Goal: Information Seeking & Learning: Find specific fact

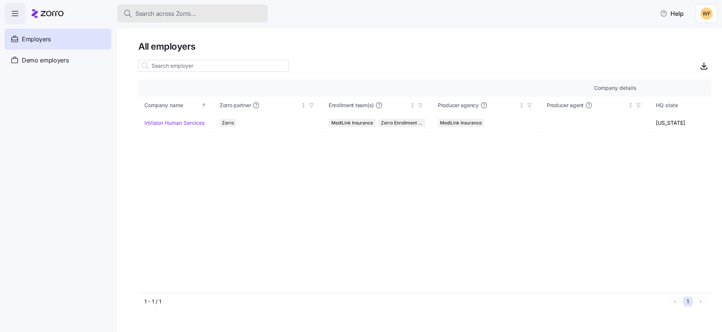
click at [155, 15] on span "Search across Zorro..." at bounding box center [165, 13] width 61 height 9
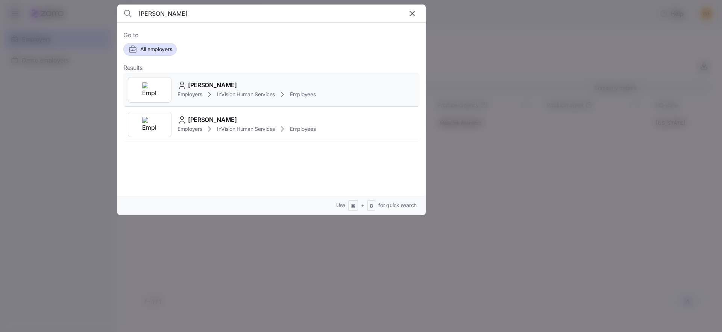
type input "[PERSON_NAME]"
click at [212, 85] on span "[PERSON_NAME]" at bounding box center [212, 85] width 49 height 9
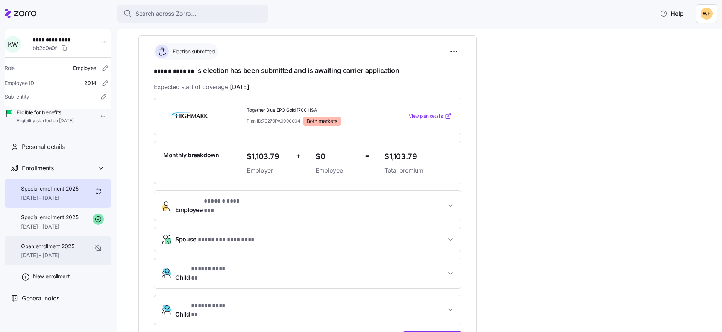
scroll to position [174, 0]
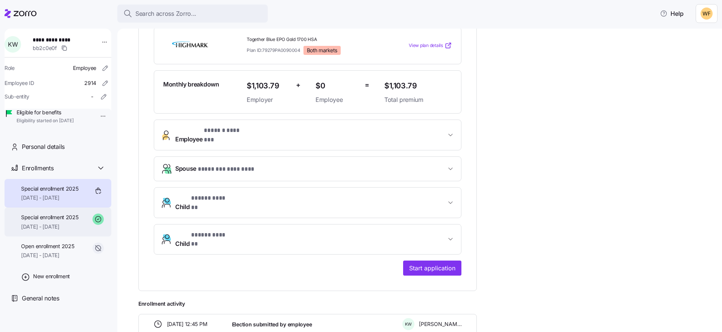
click at [46, 231] on span "[DATE] - [DATE]" at bounding box center [50, 227] width 58 height 8
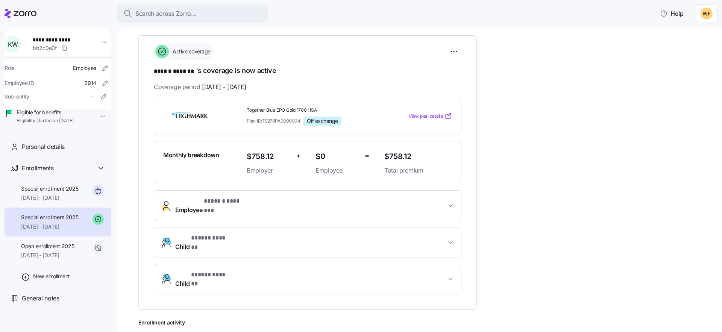
scroll to position [104, 0]
click at [33, 202] on span "[DATE] - [DATE]" at bounding box center [50, 198] width 58 height 8
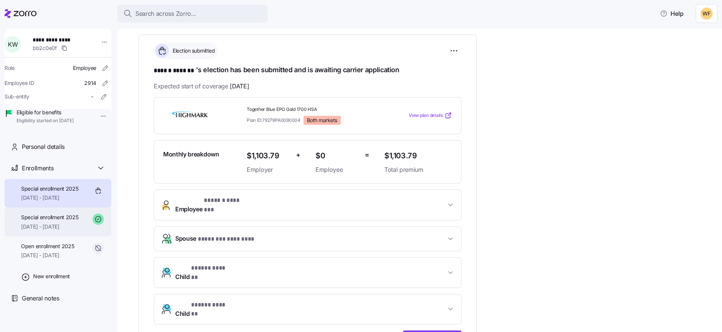
click at [33, 221] on span "Special enrollment 2025" at bounding box center [50, 218] width 58 height 8
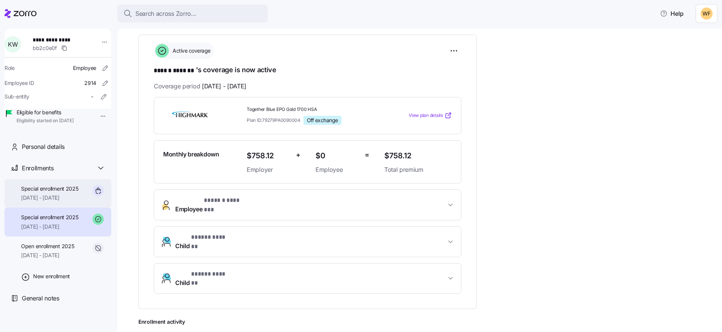
click at [38, 202] on span "[DATE] - [DATE]" at bounding box center [50, 198] width 58 height 8
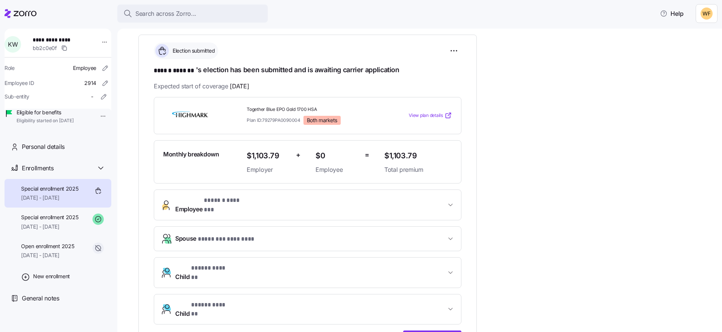
click at [251, 100] on div "Together Blue EPO Gold 1700 HSA Plan ID: 79279PA0090004 Both markets View plan …" at bounding box center [308, 115] width 308 height 37
drag, startPoint x: 246, startPoint y: 107, endPoint x: 318, endPoint y: 109, distance: 71.5
click at [318, 109] on div "Together Blue EPO Gold 1700 HSA Plan ID: 79279PA0090004 Both markets" at bounding box center [313, 115] width 138 height 24
copy span "Together Blue EPO Gold 1700 HSA"
